Goal: Browse casually

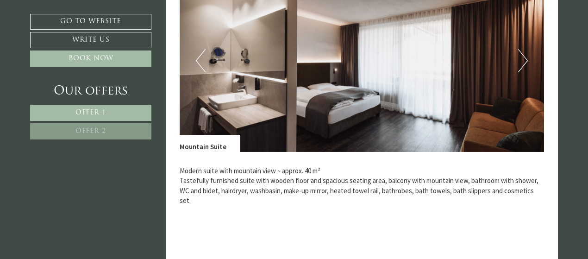
scroll to position [417, 0]
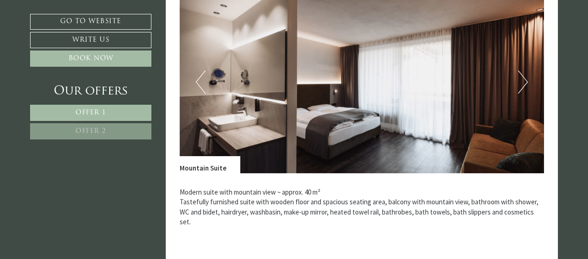
click at [520, 83] on button "Next" at bounding box center [523, 81] width 10 height 23
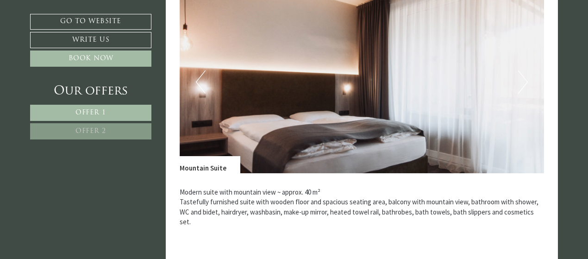
click at [520, 81] on button "Next" at bounding box center [523, 81] width 10 height 23
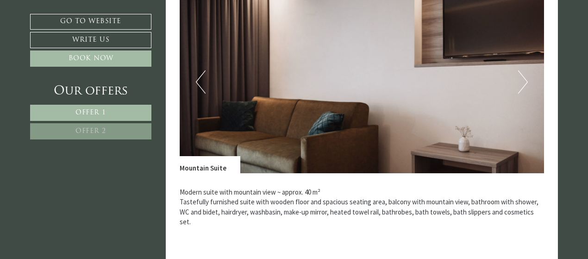
click at [520, 81] on button "Next" at bounding box center [523, 81] width 10 height 23
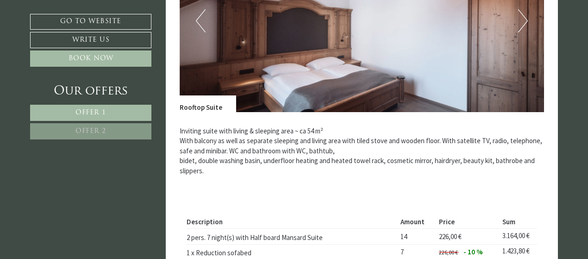
scroll to position [1111, 0]
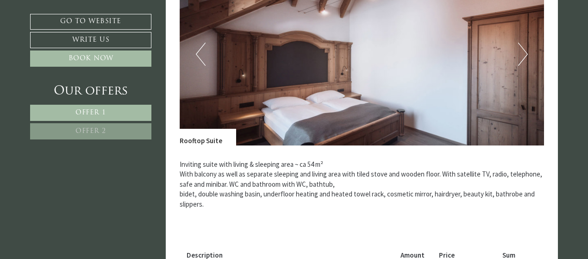
click at [528, 55] on img at bounding box center [362, 54] width 365 height 182
click at [524, 50] on button "Next" at bounding box center [523, 54] width 10 height 23
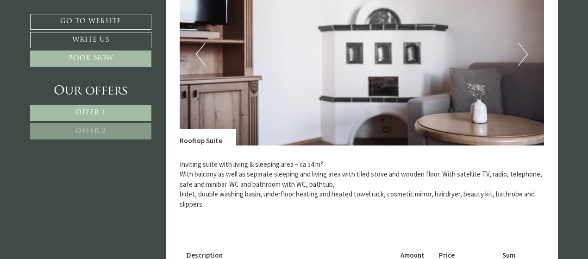
click at [524, 50] on button "Next" at bounding box center [523, 54] width 10 height 23
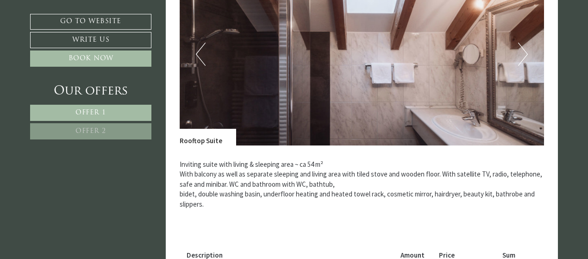
click at [523, 50] on button "Next" at bounding box center [523, 54] width 10 height 23
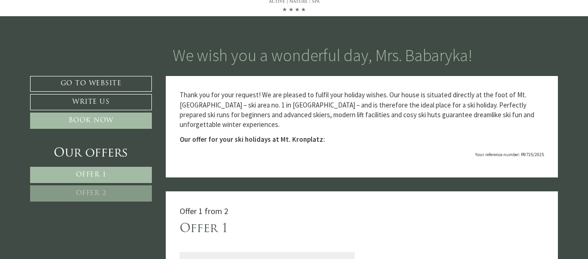
scroll to position [0, 0]
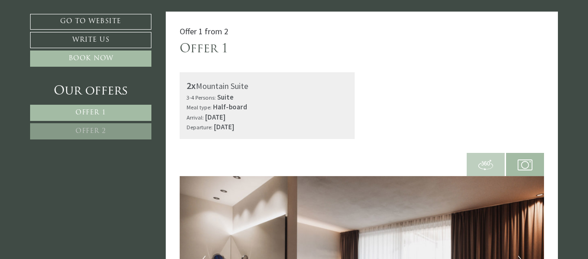
scroll to position [46, 0]
